Goal: Information Seeking & Learning: Learn about a topic

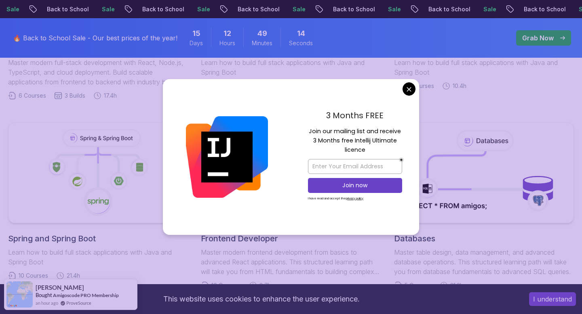
scroll to position [350, 0]
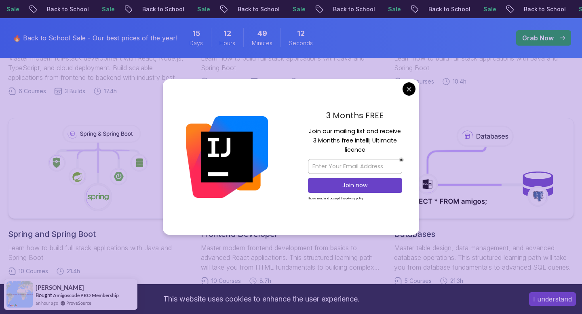
click at [411, 90] on body "Sale Back to School Sale Back to School Sale Back to School Sale Back to School…" at bounding box center [291, 279] width 582 height 1258
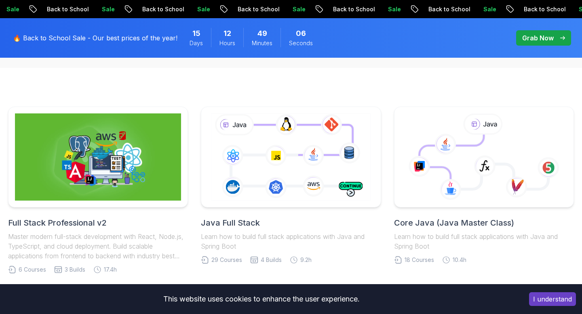
scroll to position [173, 0]
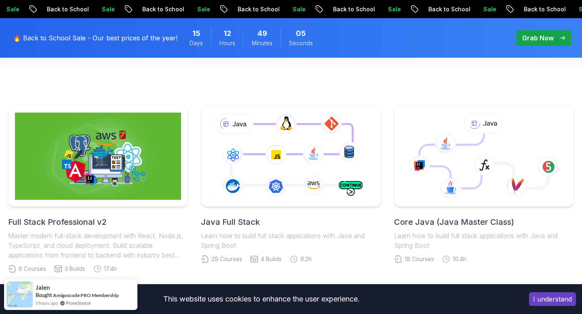
click at [425, 226] on h2 "Core Java (Java Master Class)" at bounding box center [484, 222] width 180 height 11
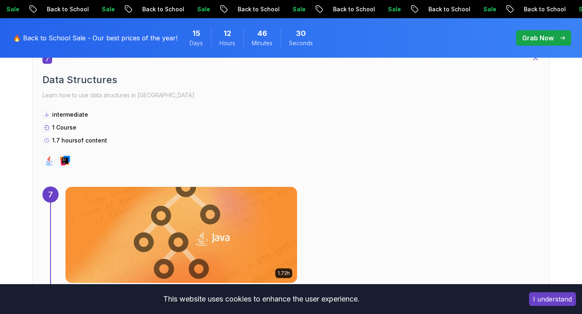
scroll to position [2200, 0]
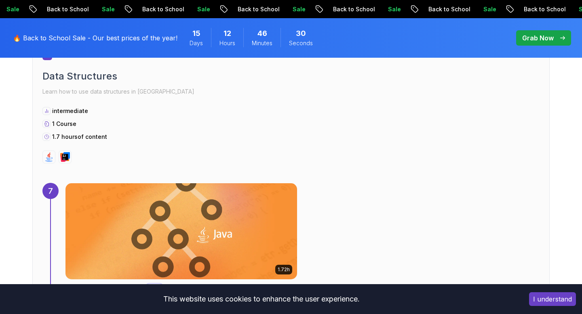
click at [175, 236] on img at bounding box center [181, 231] width 243 height 101
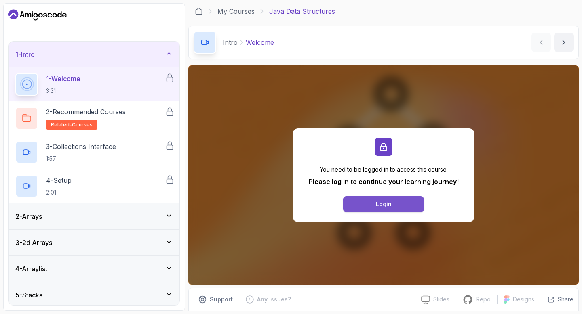
click at [356, 207] on button "Login" at bounding box center [383, 204] width 81 height 16
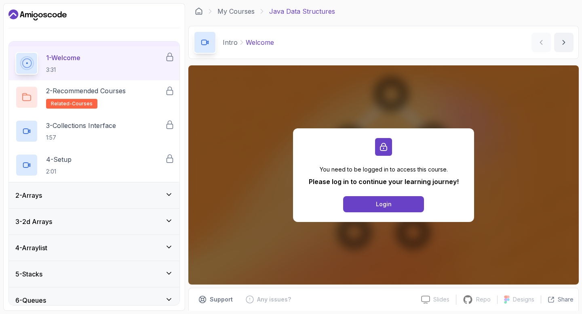
click at [93, 199] on div "2 - Arrays" at bounding box center [94, 196] width 158 height 10
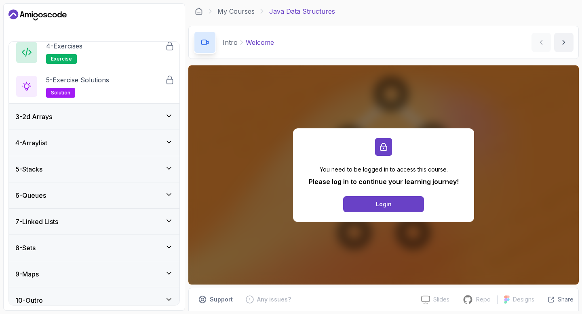
scroll to position [168, 0]
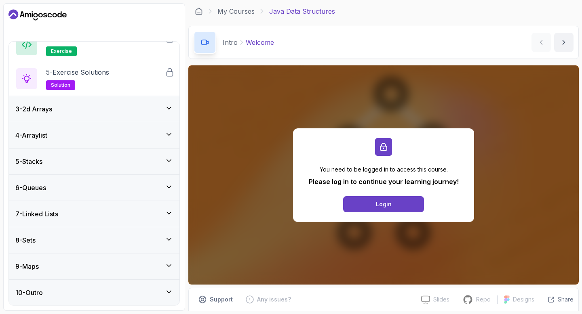
click at [107, 111] on div "3 - 2d Arrays" at bounding box center [94, 109] width 158 height 10
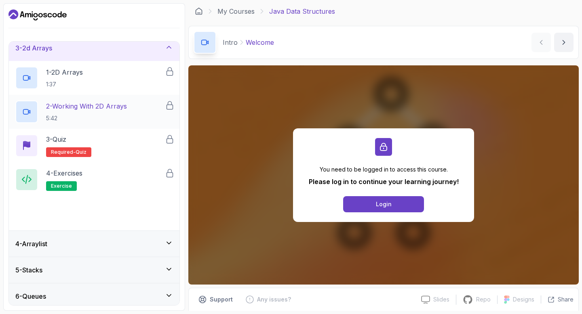
scroll to position [125, 0]
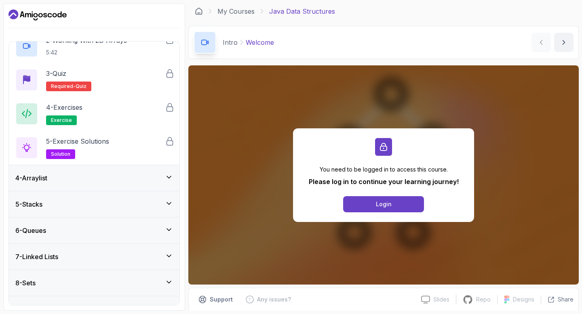
click at [101, 175] on div "4 - Arraylist" at bounding box center [94, 178] width 158 height 10
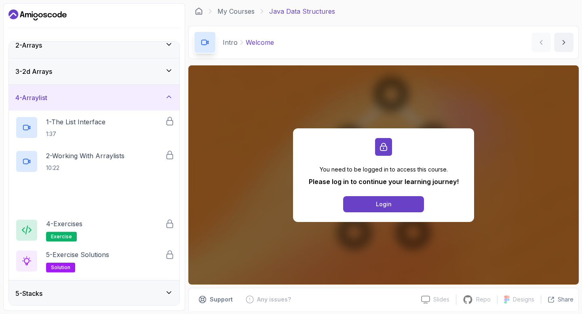
scroll to position [56, 0]
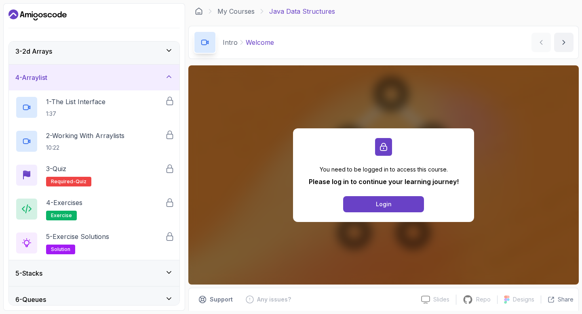
click at [90, 274] on div "5 - Stacks" at bounding box center [94, 274] width 158 height 10
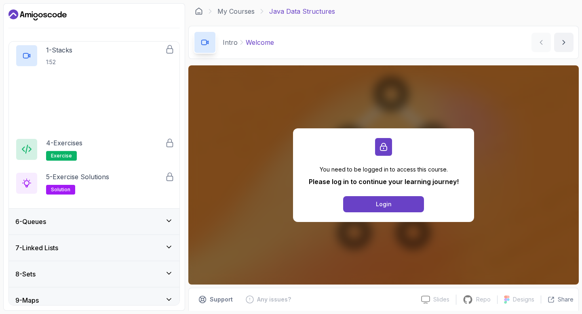
scroll to position [168, 0]
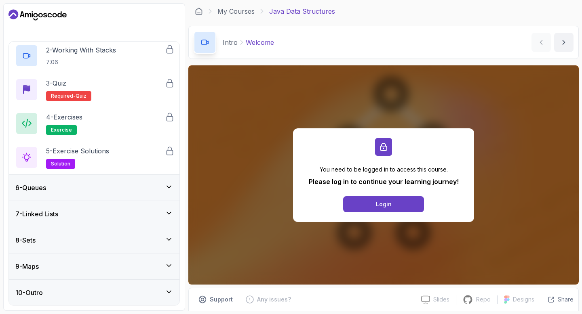
click at [100, 242] on div "8 - Sets" at bounding box center [94, 241] width 158 height 10
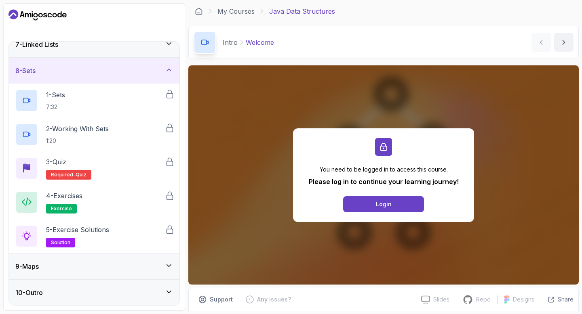
click at [101, 276] on div "9 - Maps" at bounding box center [94, 267] width 171 height 26
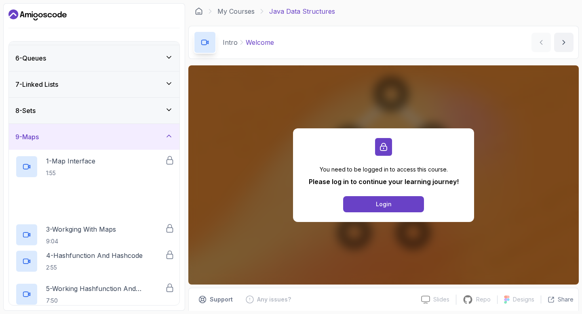
scroll to position [270, 0]
